Goal: Register for event/course

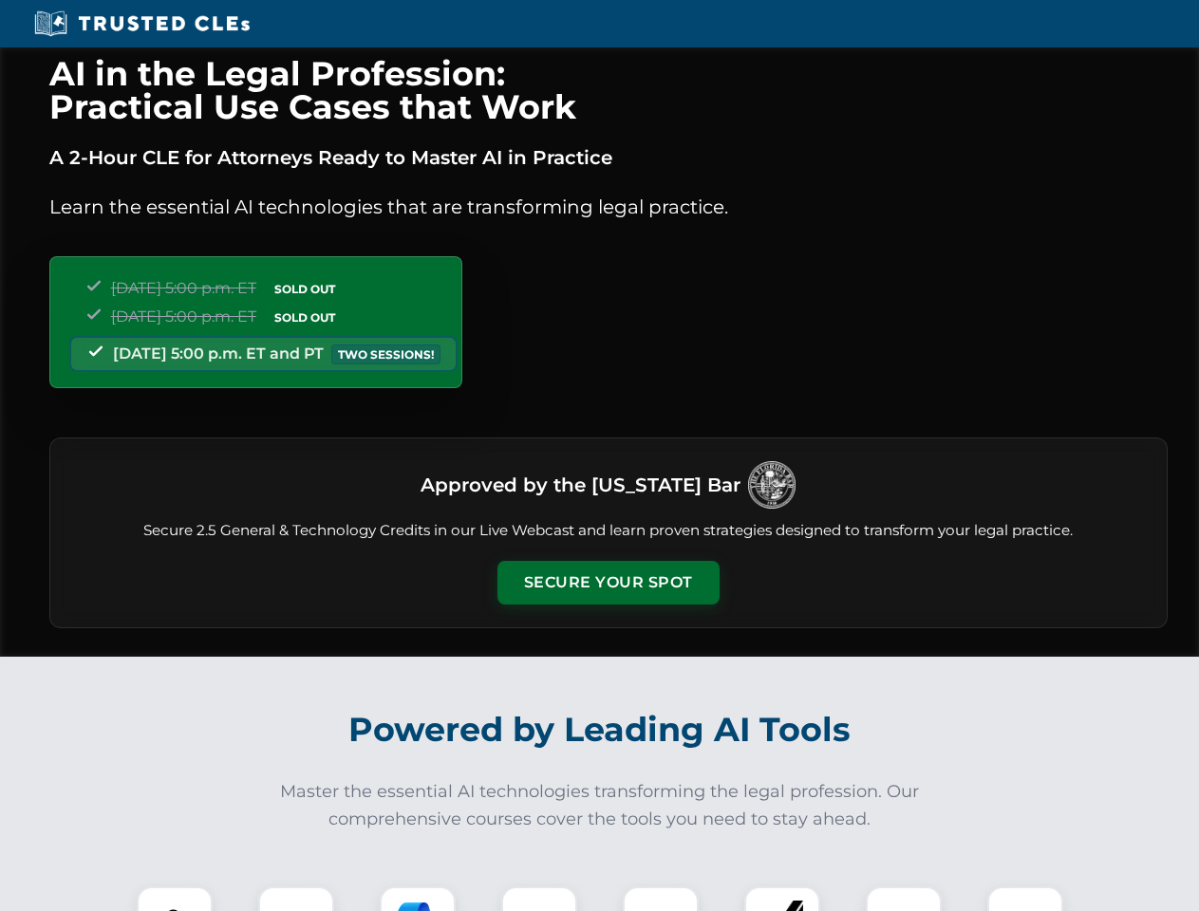
click at [607, 583] on button "Secure Your Spot" at bounding box center [608, 583] width 222 height 44
click at [175, 899] on img at bounding box center [174, 924] width 55 height 55
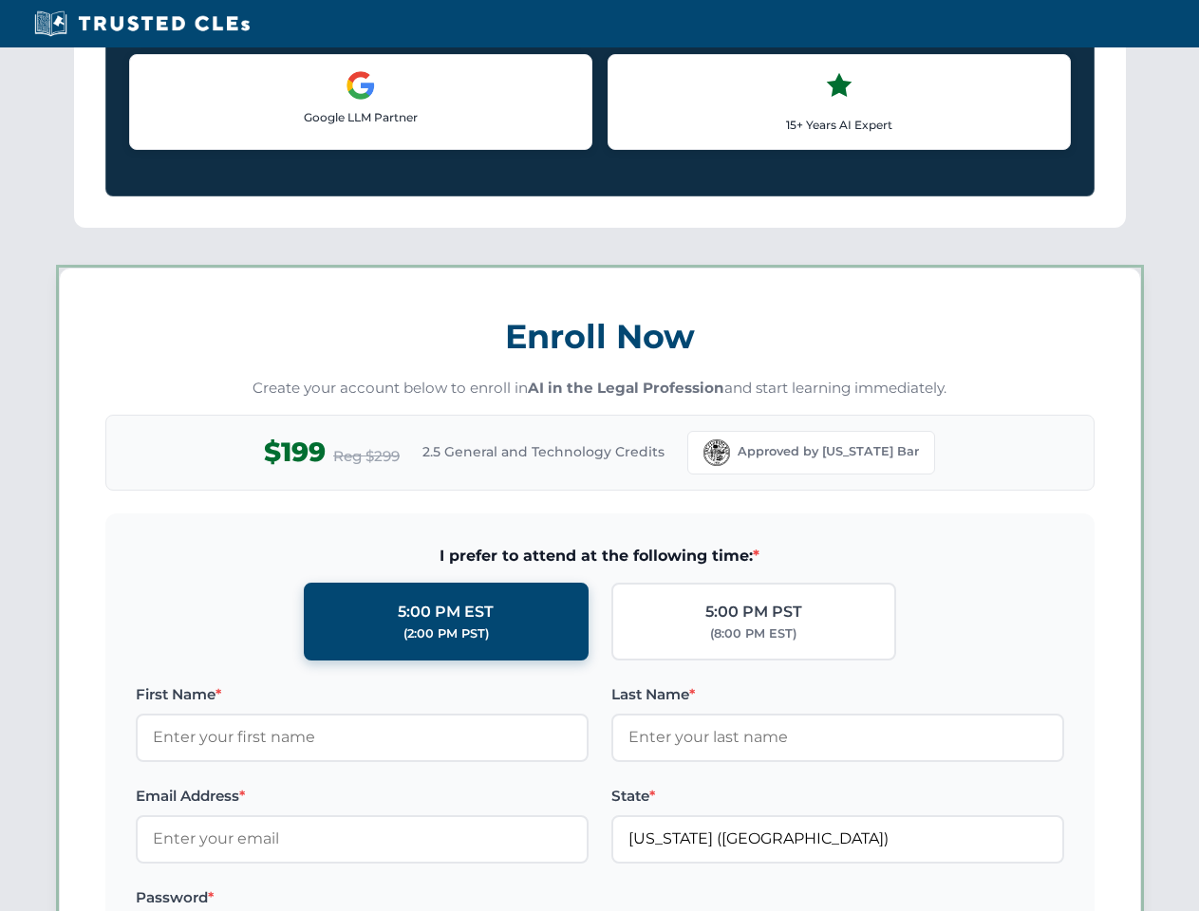
click at [539, 899] on label "Password *" at bounding box center [362, 897] width 453 height 23
